Goal: Information Seeking & Learning: Learn about a topic

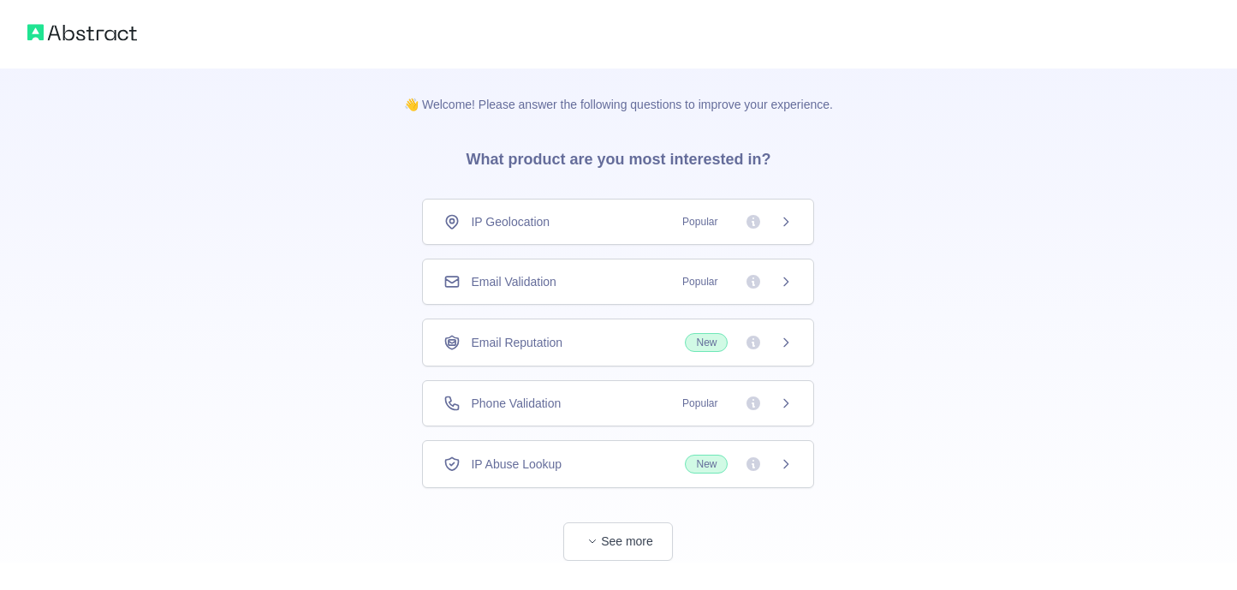
scroll to position [39, 0]
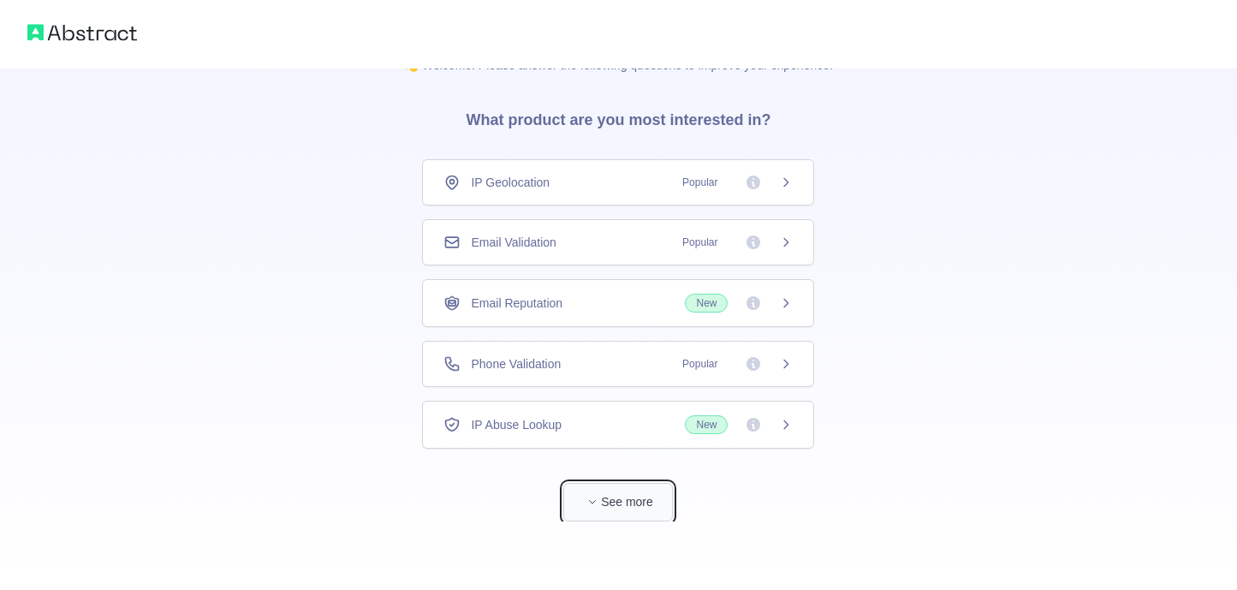
click at [628, 508] on button "See more" at bounding box center [618, 502] width 110 height 39
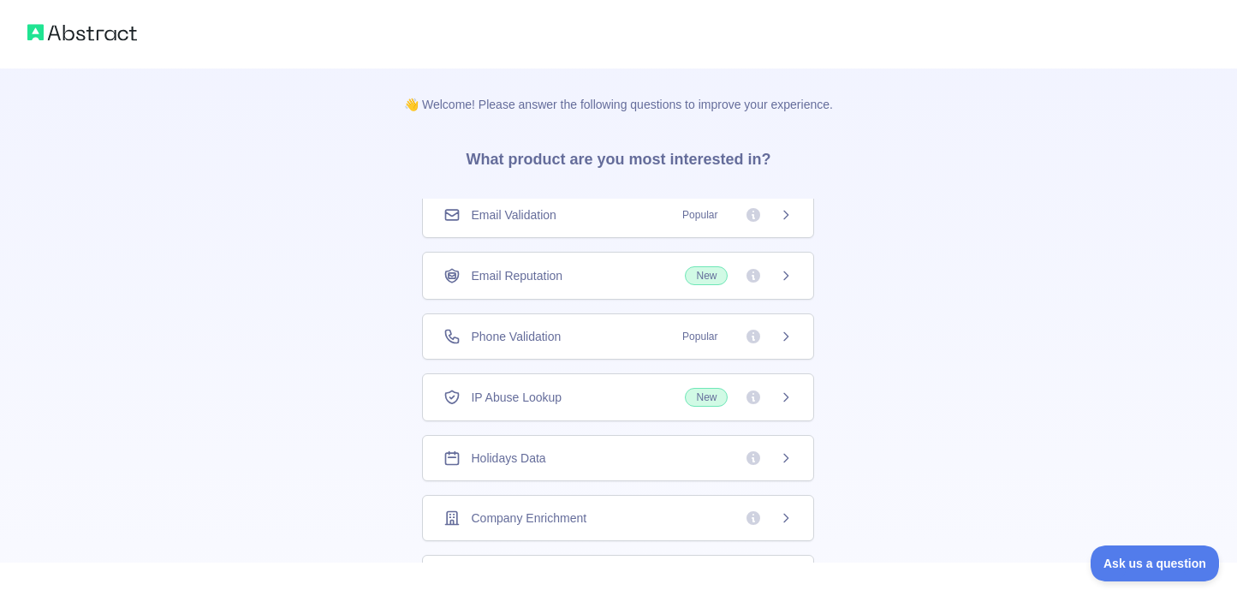
scroll to position [499, 0]
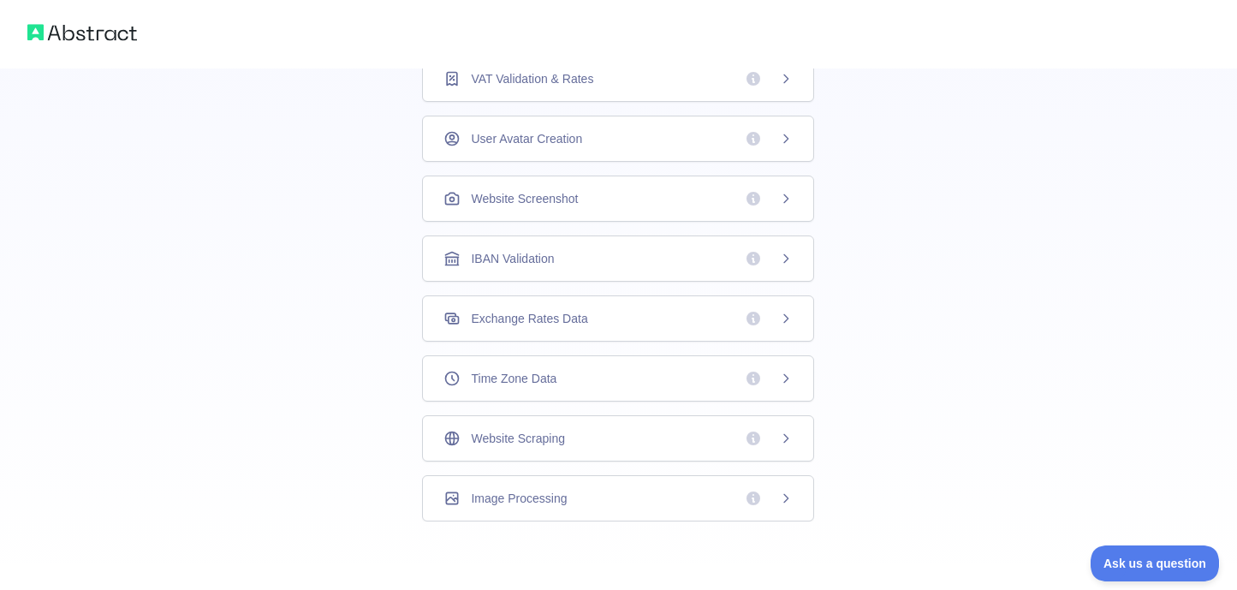
click at [728, 493] on div "Image Processing" at bounding box center [617, 498] width 349 height 17
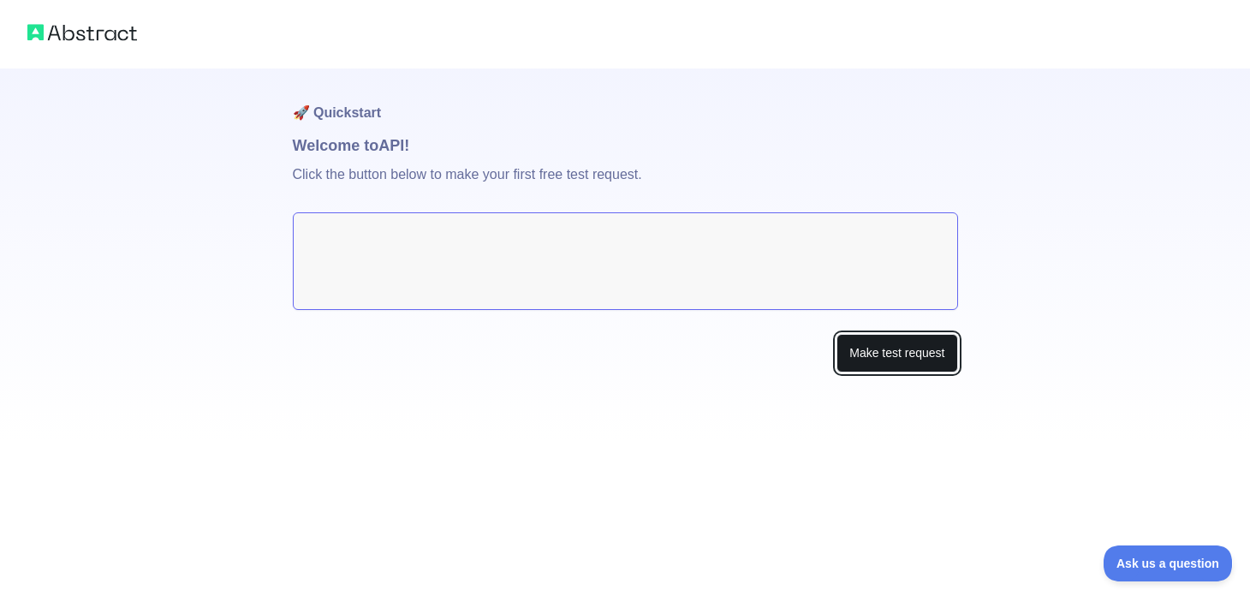
click at [902, 354] on button "Make test request" at bounding box center [896, 353] width 121 height 39
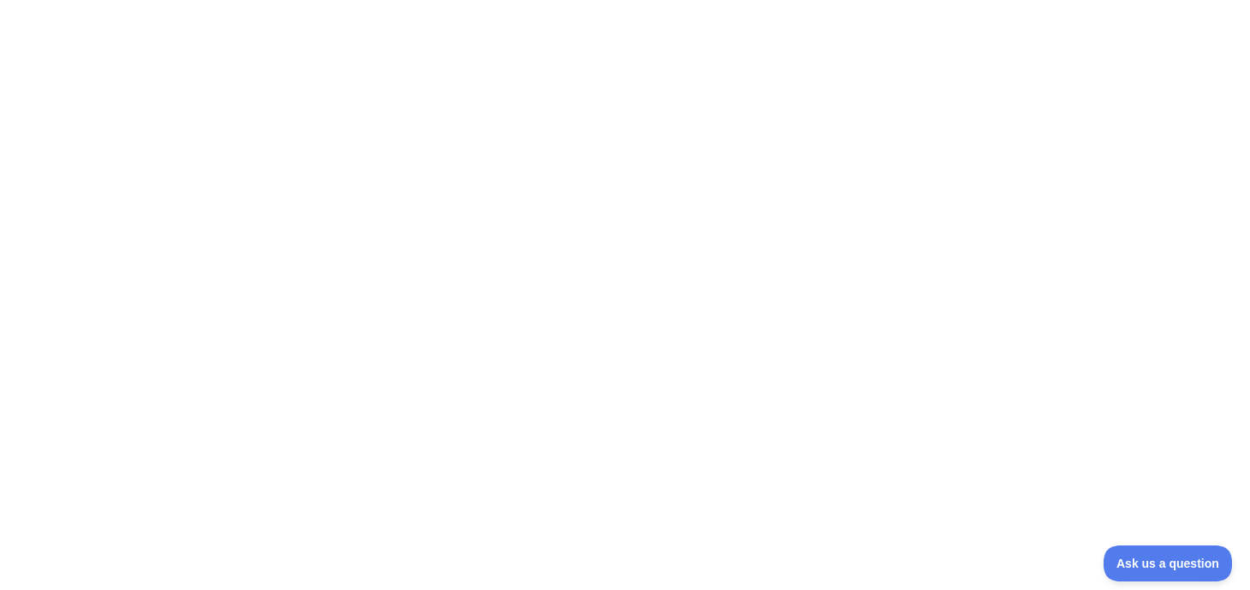
drag, startPoint x: 317, startPoint y: 128, endPoint x: 292, endPoint y: 114, distance: 28.8
click at [310, 123] on div at bounding box center [625, 295] width 1250 height 590
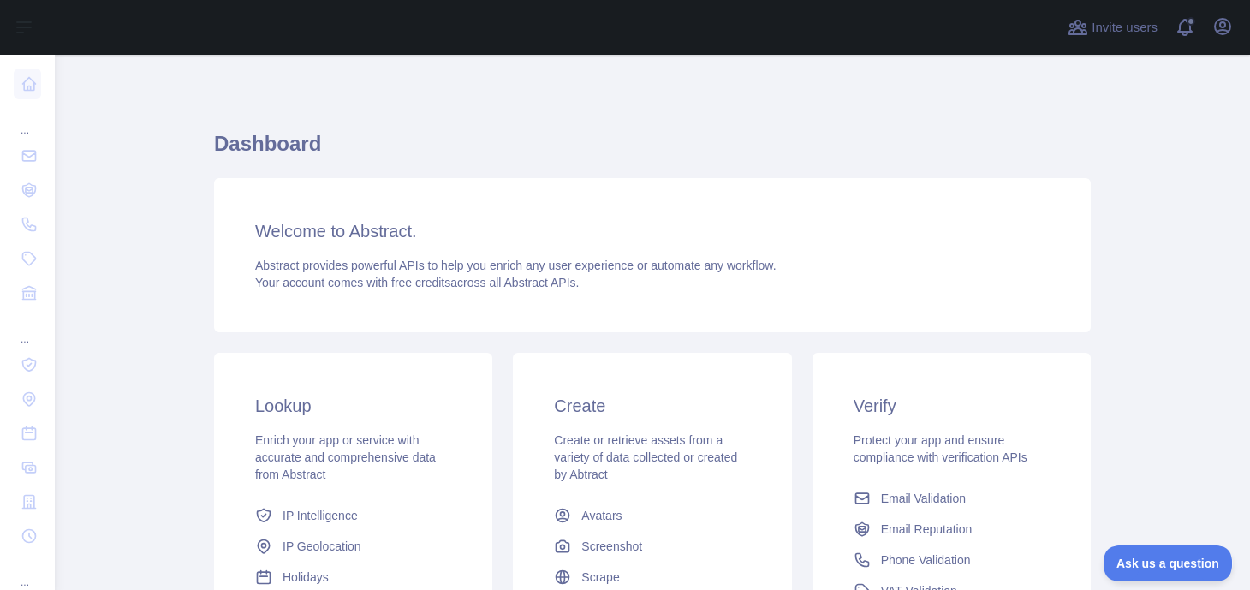
click at [227, 424] on div "Lookup Enrich your app or service with accurate and comprehensive data from Abs…" at bounding box center [353, 539] width 278 height 373
